Goal: Task Accomplishment & Management: Complete application form

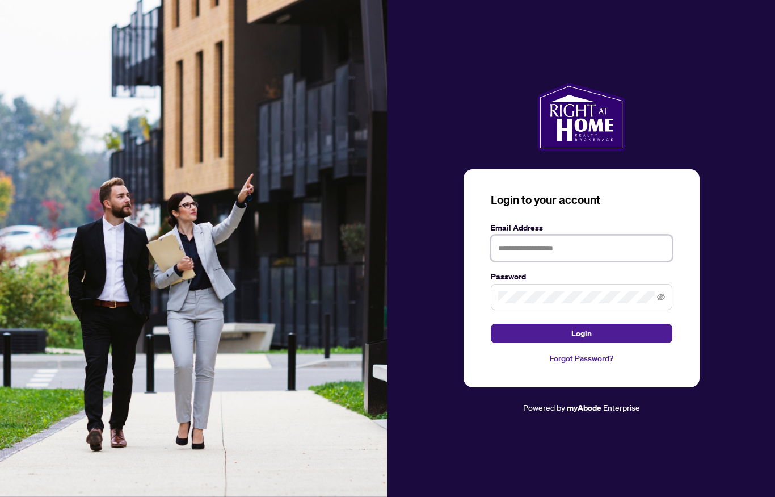
click at [541, 246] on input "text" at bounding box center [582, 248] width 182 height 26
type input "**********"
click at [581, 333] on button "Login" at bounding box center [582, 332] width 182 height 19
click at [455, 283] on div "**********" at bounding box center [582, 248] width 388 height 331
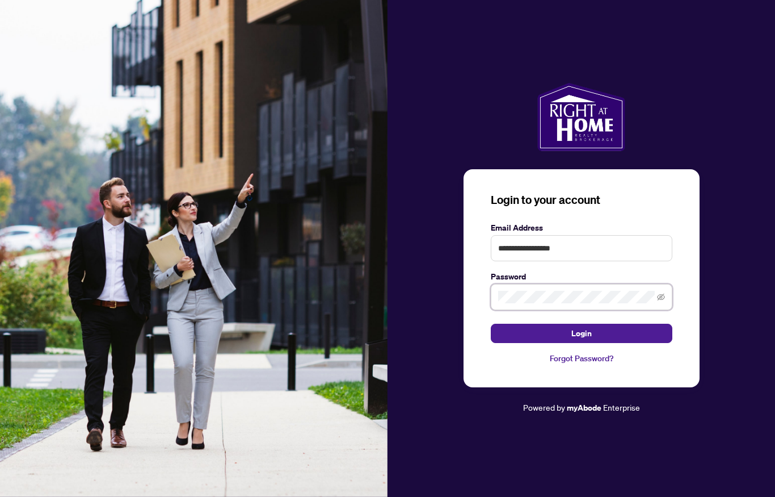
click at [581, 333] on button "Login" at bounding box center [582, 332] width 182 height 19
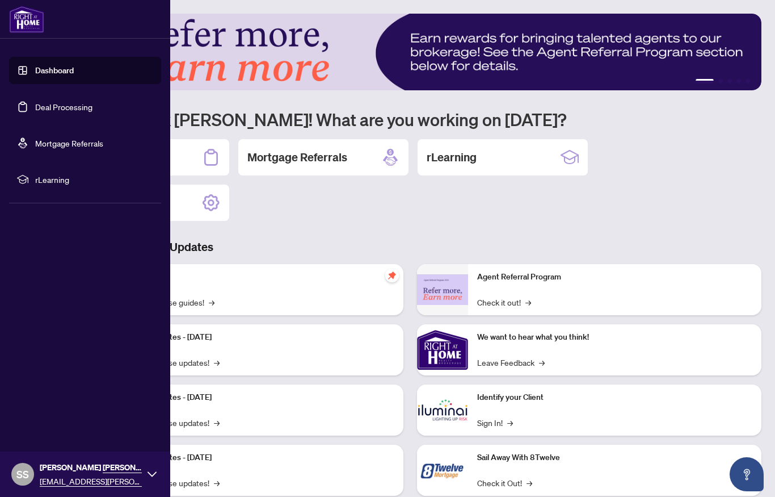
click at [93, 112] on link "Deal Processing" at bounding box center [63, 107] width 57 height 10
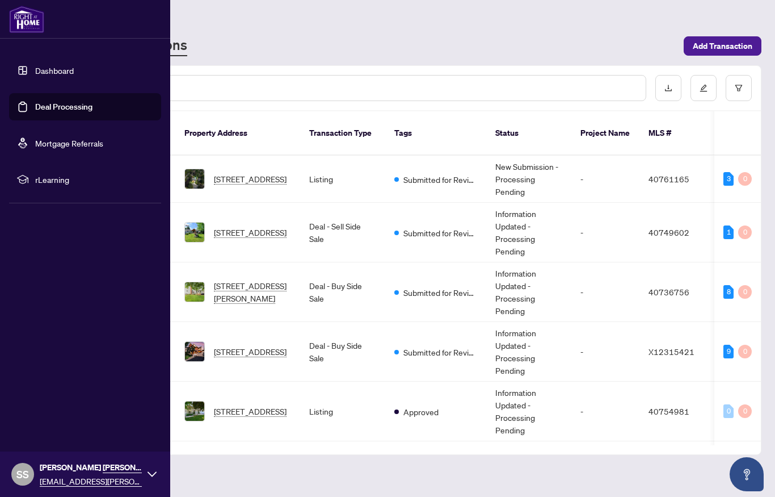
click at [253, 226] on span "[STREET_ADDRESS]" at bounding box center [250, 232] width 73 height 12
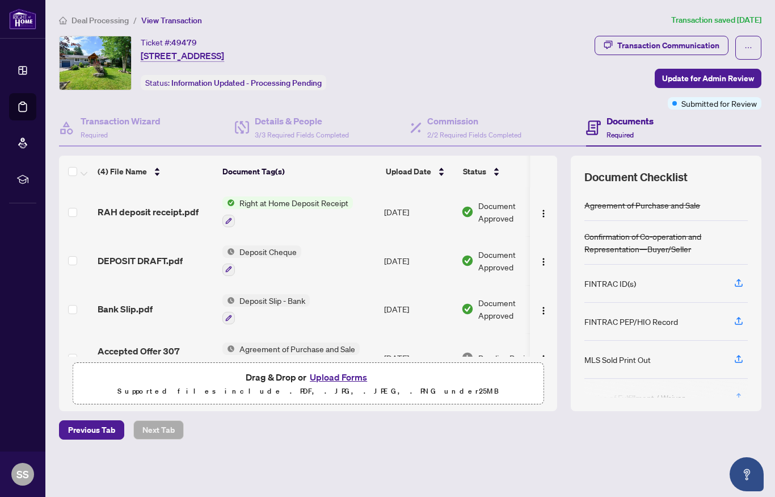
click at [350, 380] on button "Upload Forms" at bounding box center [338, 376] width 64 height 15
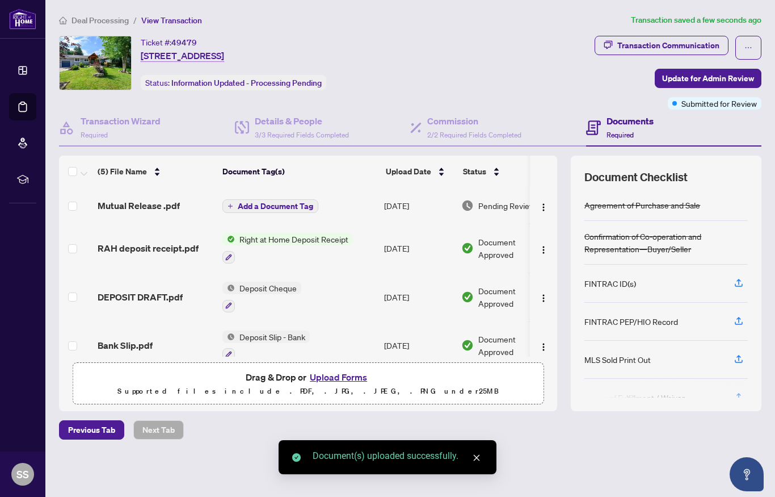
click at [271, 207] on span "Add a Document Tag" at bounding box center [275, 206] width 75 height 8
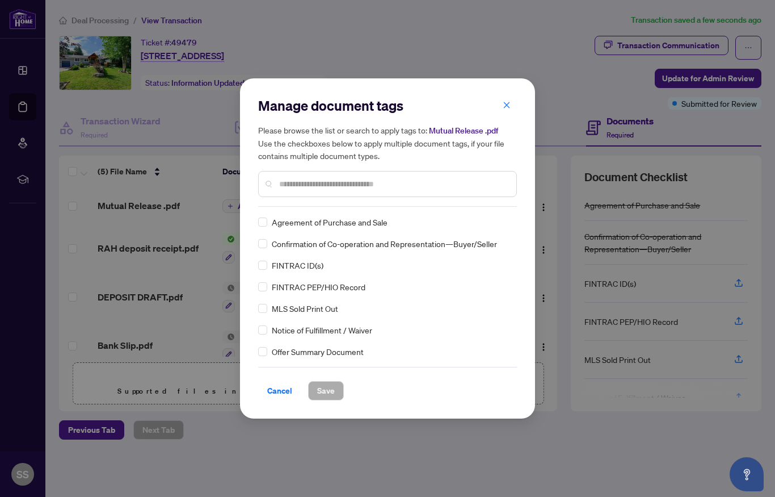
click at [334, 203] on div "Manage document tags Please browse the list or search to apply tags to: Mutual …" at bounding box center [387, 151] width 259 height 110
click at [320, 188] on input "text" at bounding box center [393, 184] width 228 height 12
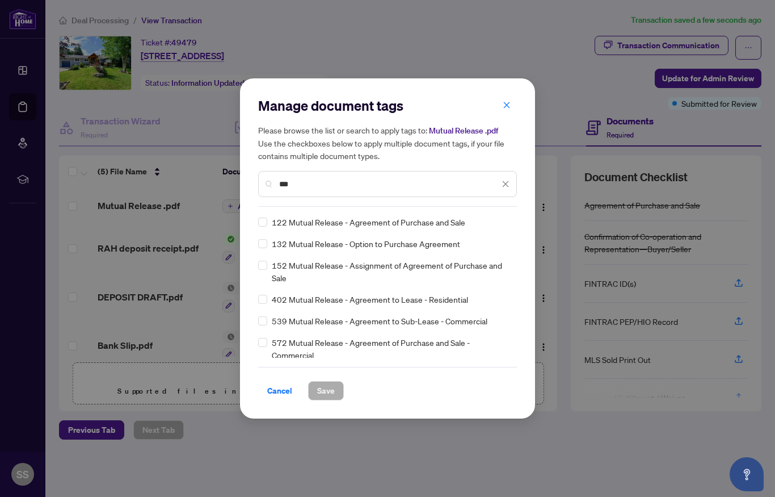
type input "***"
click at [414, 223] on span "122 Mutual Release - Agreement of Purchase and Sale" at bounding box center [369, 222] width 194 height 12
click at [322, 389] on span "Save" at bounding box center [326, 390] width 18 height 18
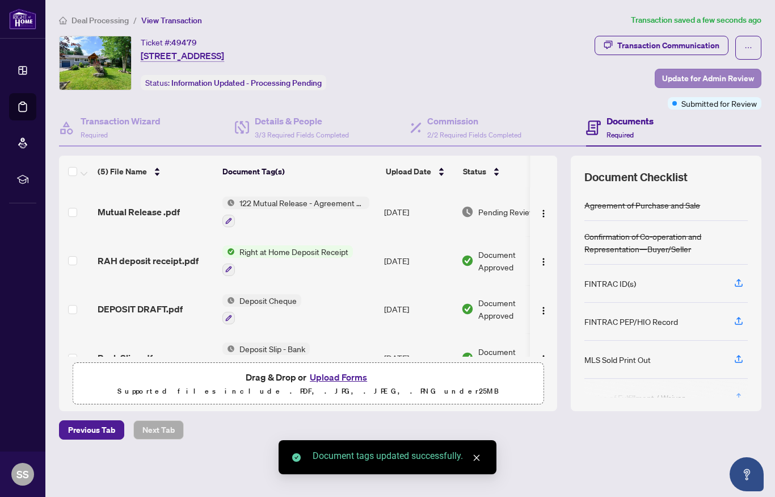
click at [709, 74] on span "Update for Admin Review" at bounding box center [708, 78] width 92 height 18
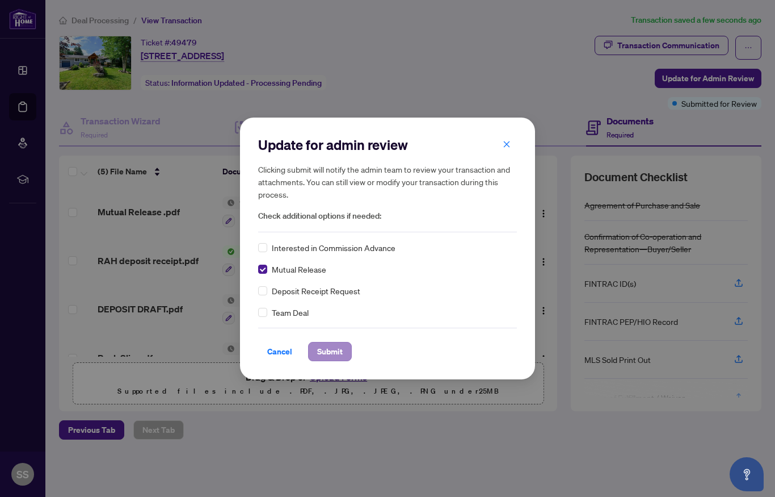
click at [338, 351] on span "Submit" at bounding box center [330, 351] width 26 height 18
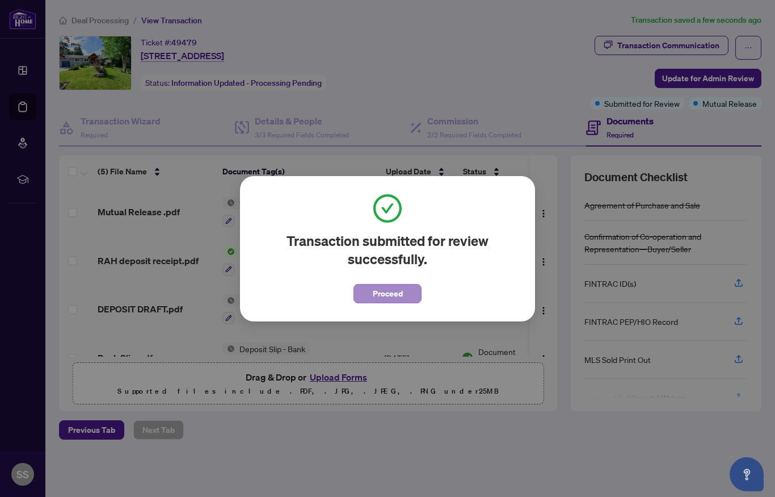
click at [393, 295] on span "Proceed" at bounding box center [388, 293] width 30 height 18
